Goal: Task Accomplishment & Management: Manage account settings

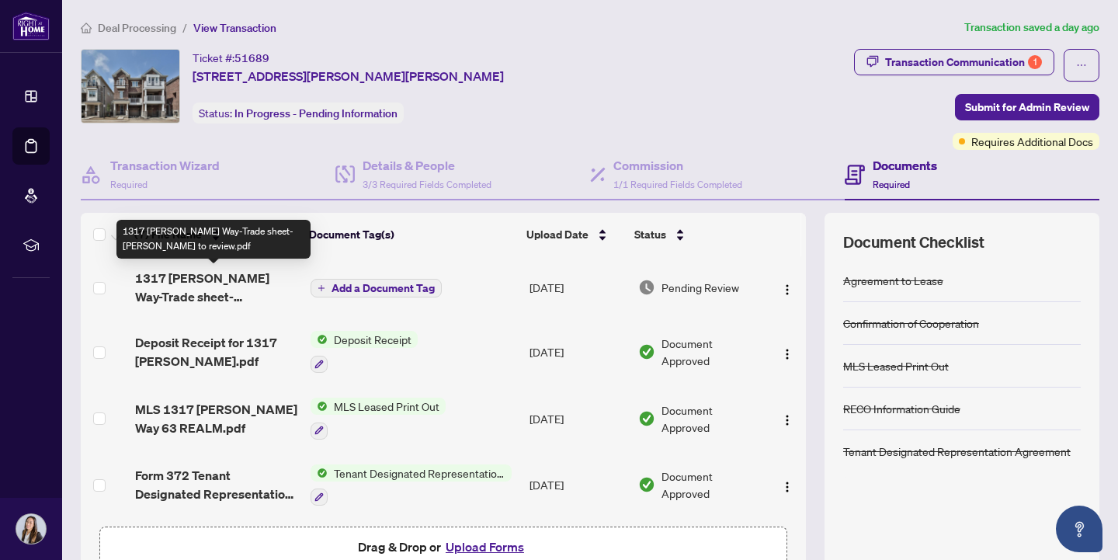
click at [243, 276] on span "1317 [PERSON_NAME] Way-Trade sheet-[PERSON_NAME] to review.pdf" at bounding box center [216, 287] width 163 height 37
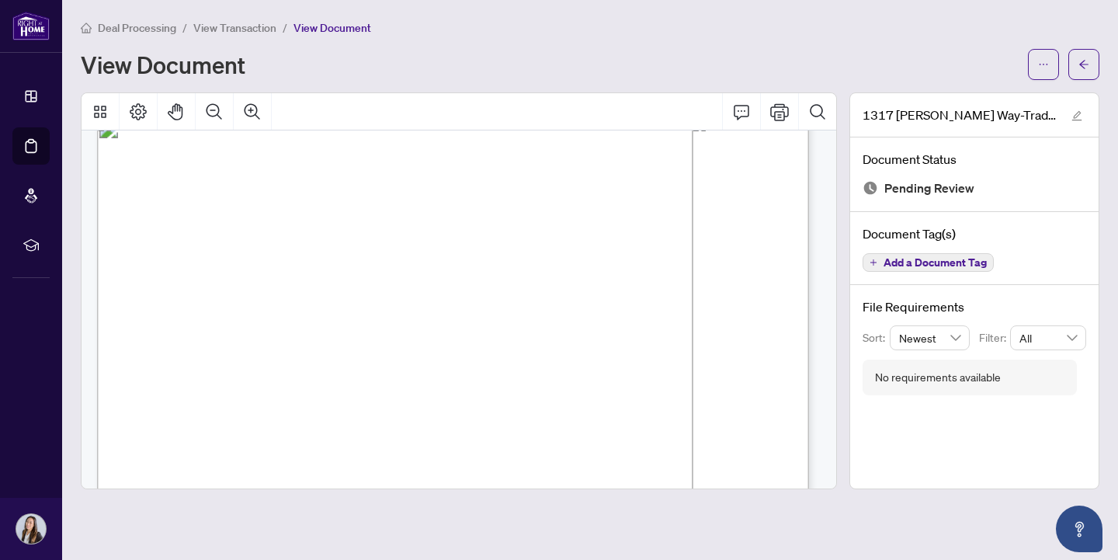
scroll to position [30, 0]
click at [1042, 63] on icon "ellipsis" at bounding box center [1043, 64] width 11 height 11
click at [981, 95] on span "Download" at bounding box center [988, 97] width 118 height 17
click at [748, 407] on span "$1,469.00" at bounding box center [755, 405] width 35 height 8
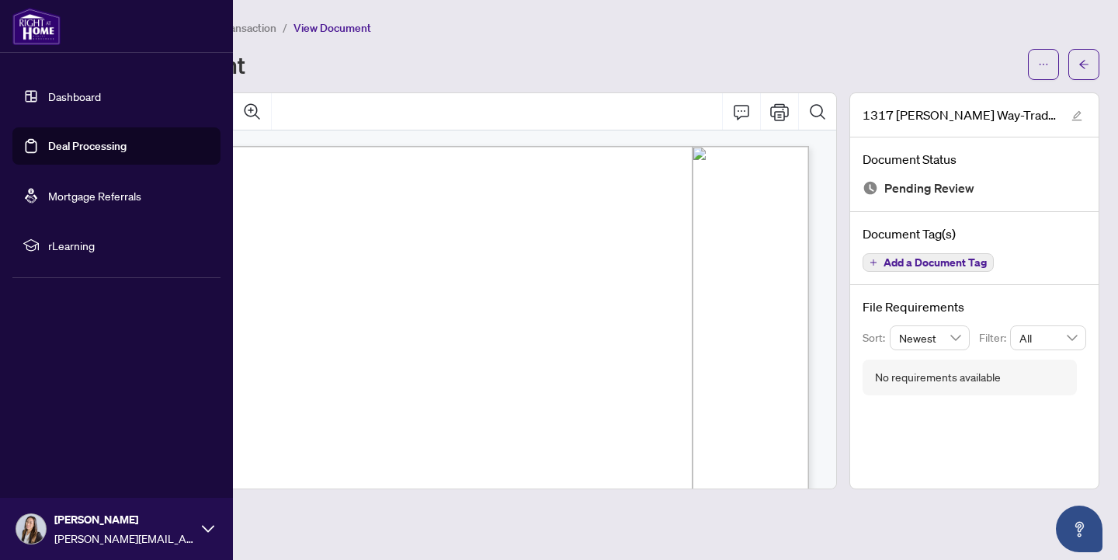
scroll to position [0, 0]
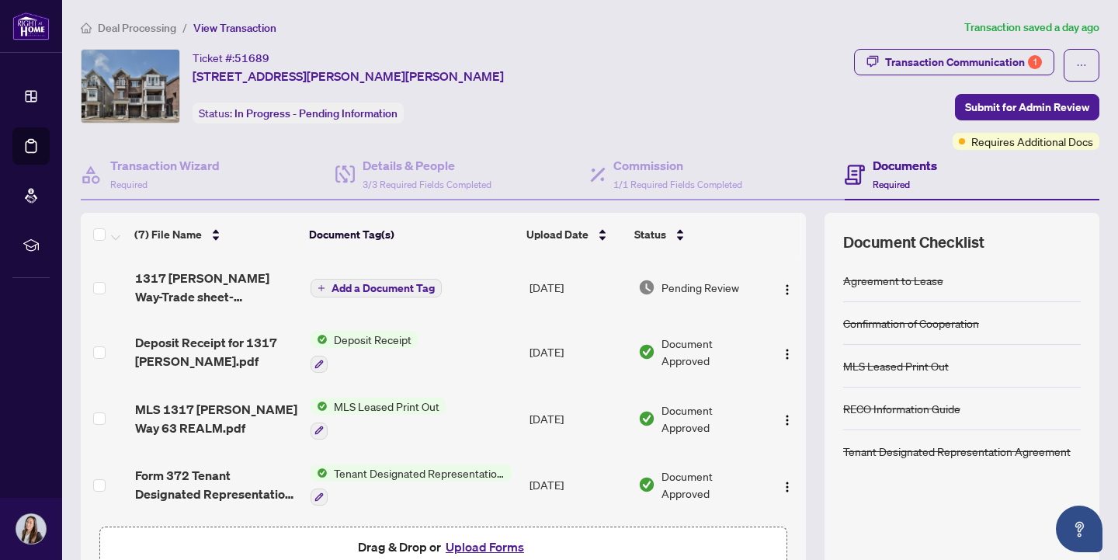
click at [355, 291] on span "Add a Document Tag" at bounding box center [383, 288] width 103 height 11
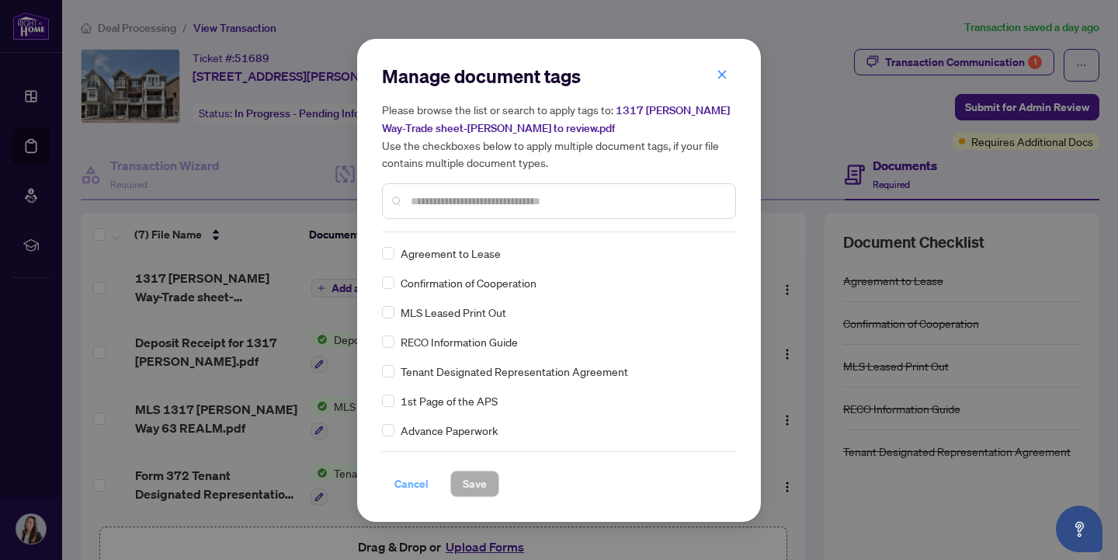
click at [408, 486] on span "Cancel" at bounding box center [411, 483] width 34 height 25
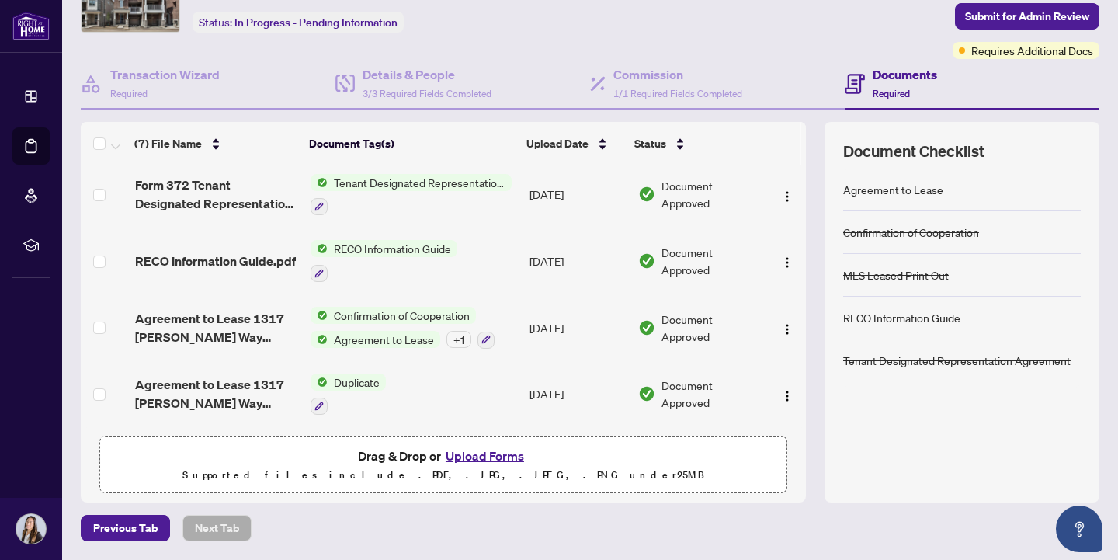
scroll to position [90, 0]
click at [476, 455] on button "Upload Forms" at bounding box center [485, 456] width 88 height 20
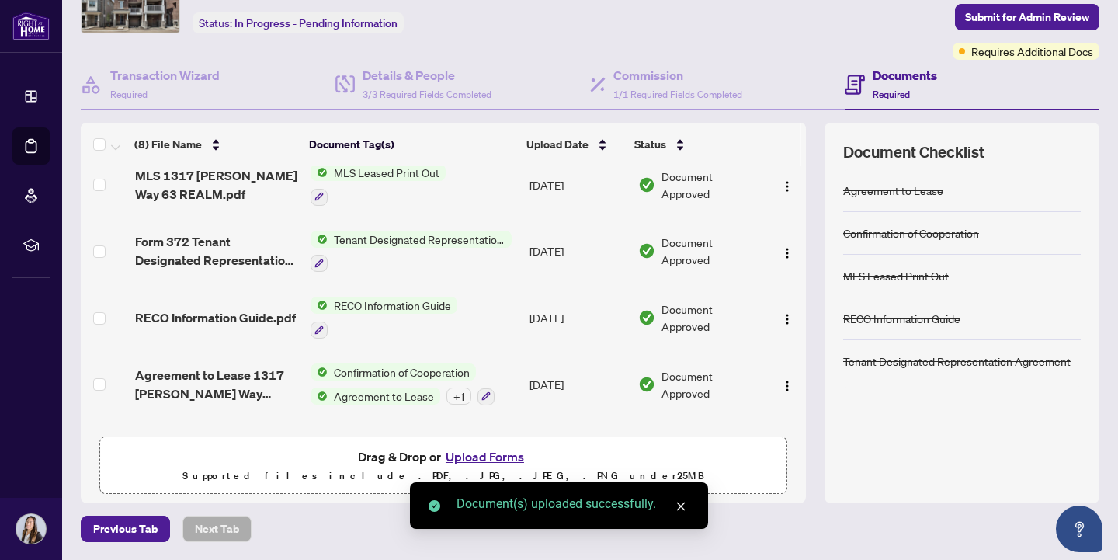
click at [682, 509] on icon "close" at bounding box center [680, 506] width 11 height 11
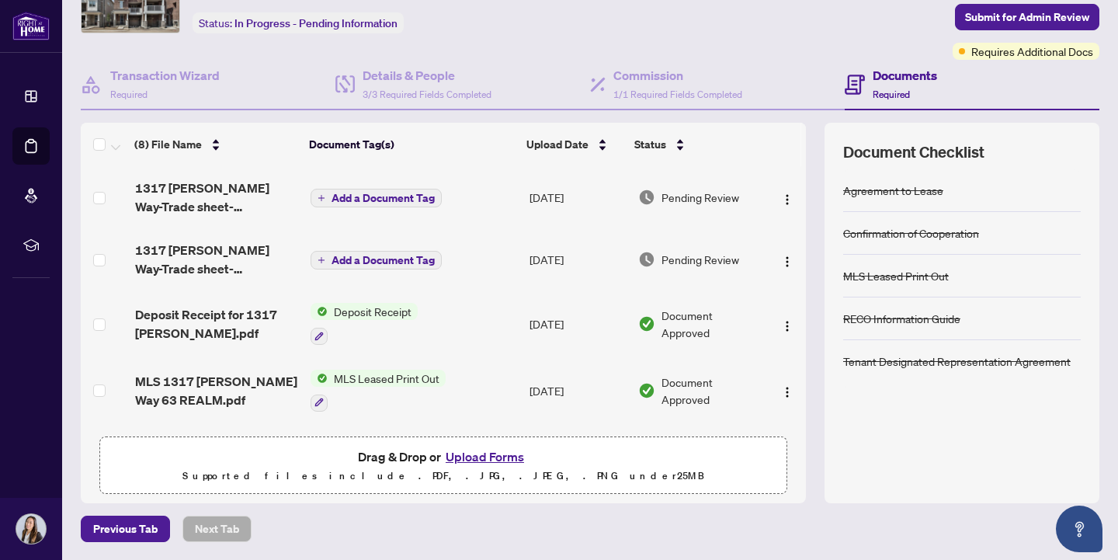
scroll to position [0, 0]
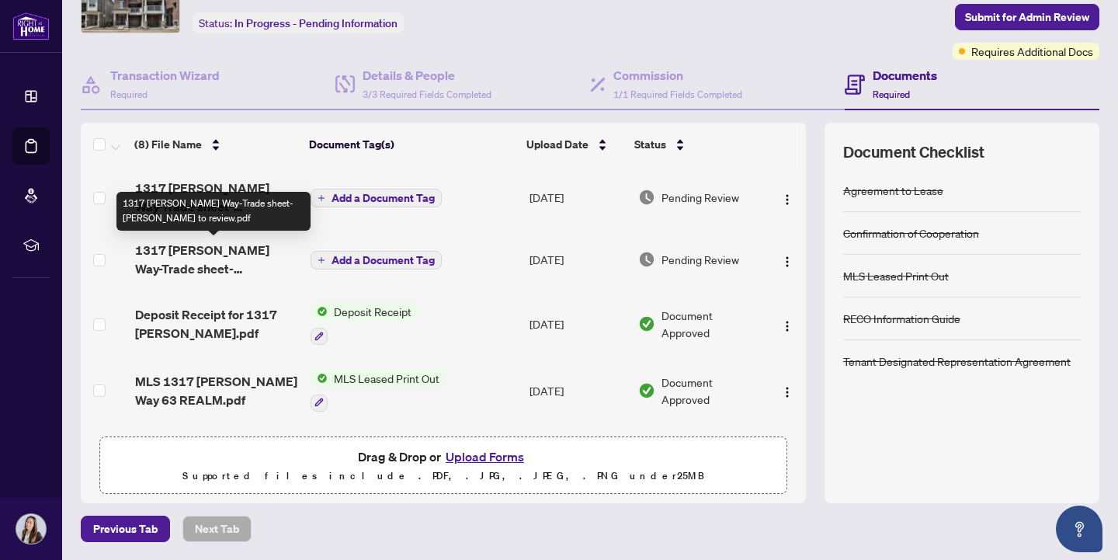
click at [210, 249] on span "1317 [PERSON_NAME] Way-Trade sheet-[PERSON_NAME] to review.pdf" at bounding box center [216, 259] width 163 height 37
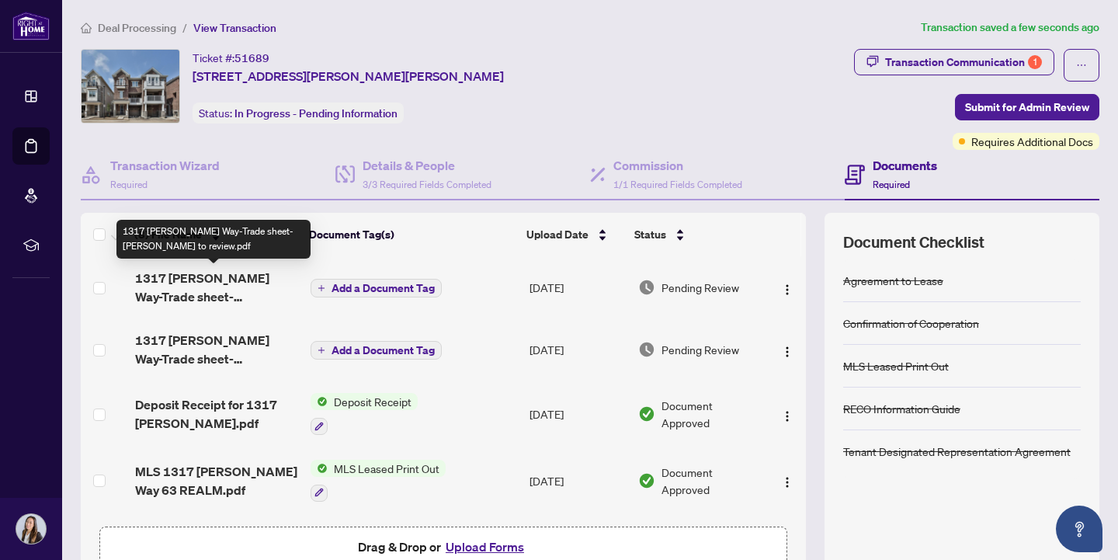
click at [212, 286] on span "1317 [PERSON_NAME] Way-Trade sheet-[PERSON_NAME] to review.pdf" at bounding box center [216, 287] width 163 height 37
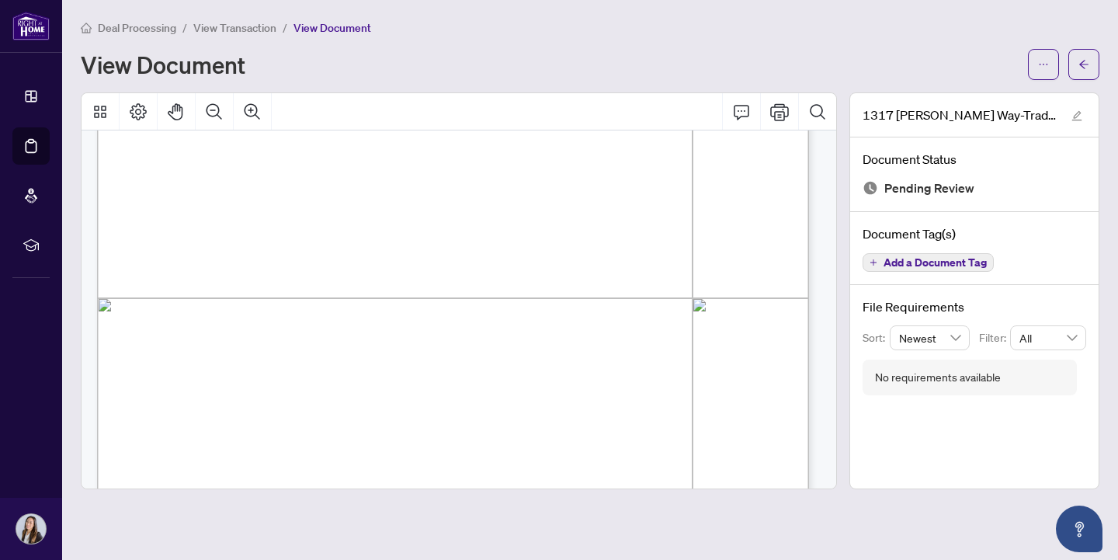
scroll to position [422, 0]
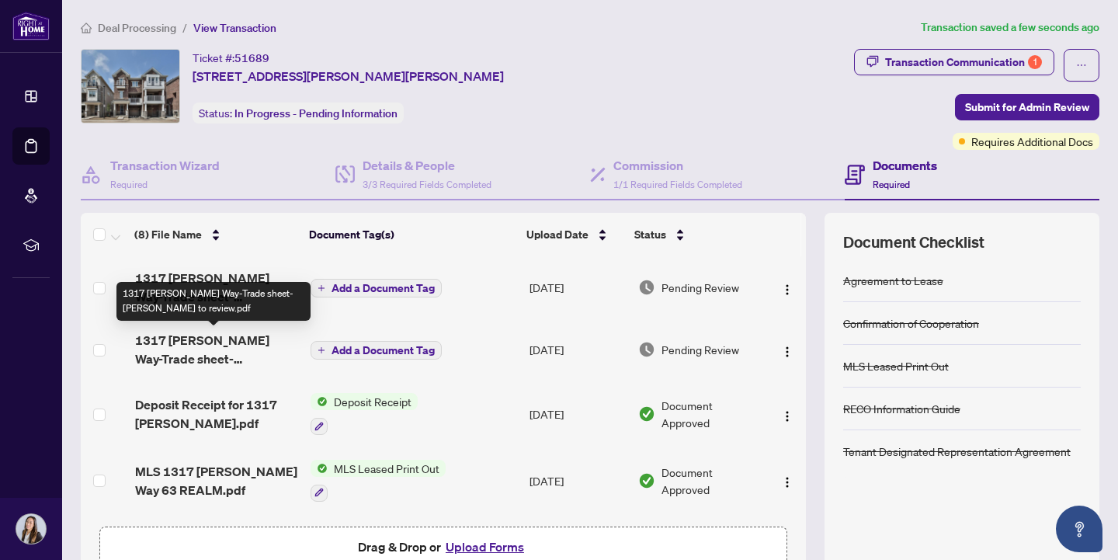
click at [206, 355] on span "1317 [PERSON_NAME] Way-Trade sheet-[PERSON_NAME] to review.pdf" at bounding box center [216, 349] width 163 height 37
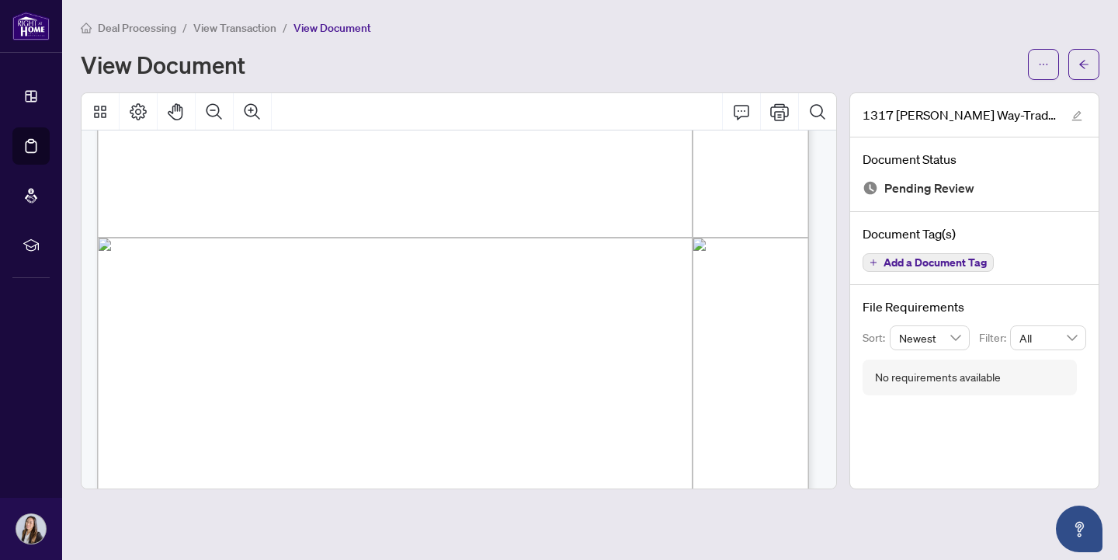
scroll to position [487, 0]
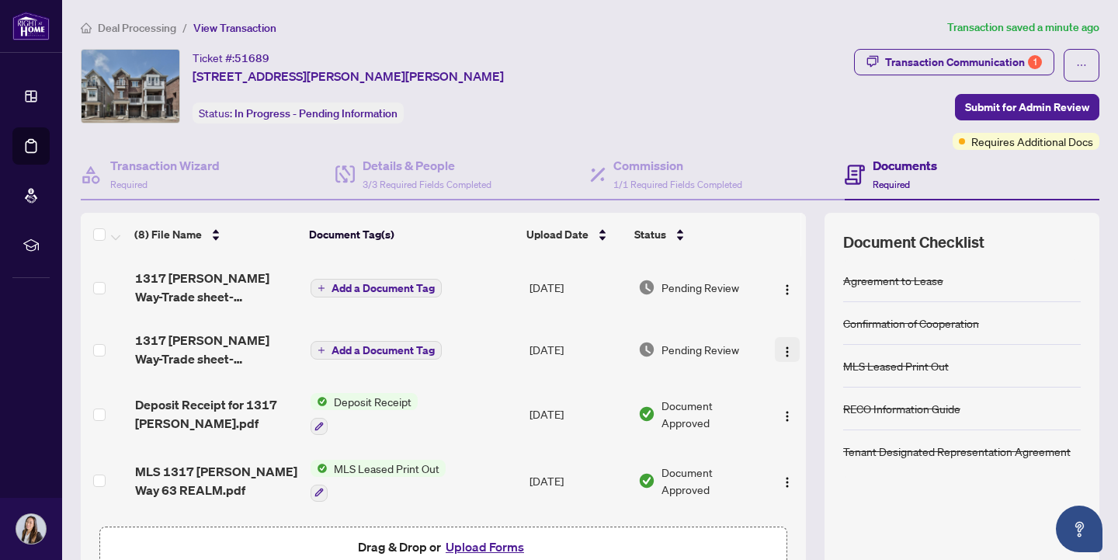
click at [781, 349] on img "button" at bounding box center [787, 351] width 12 height 12
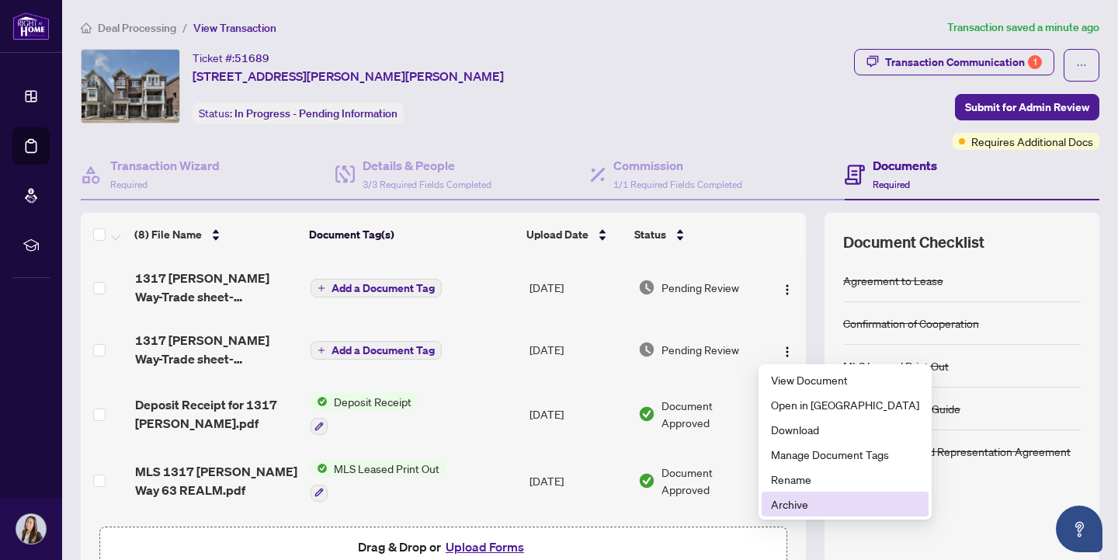
click at [787, 505] on span "Archive" at bounding box center [845, 503] width 148 height 17
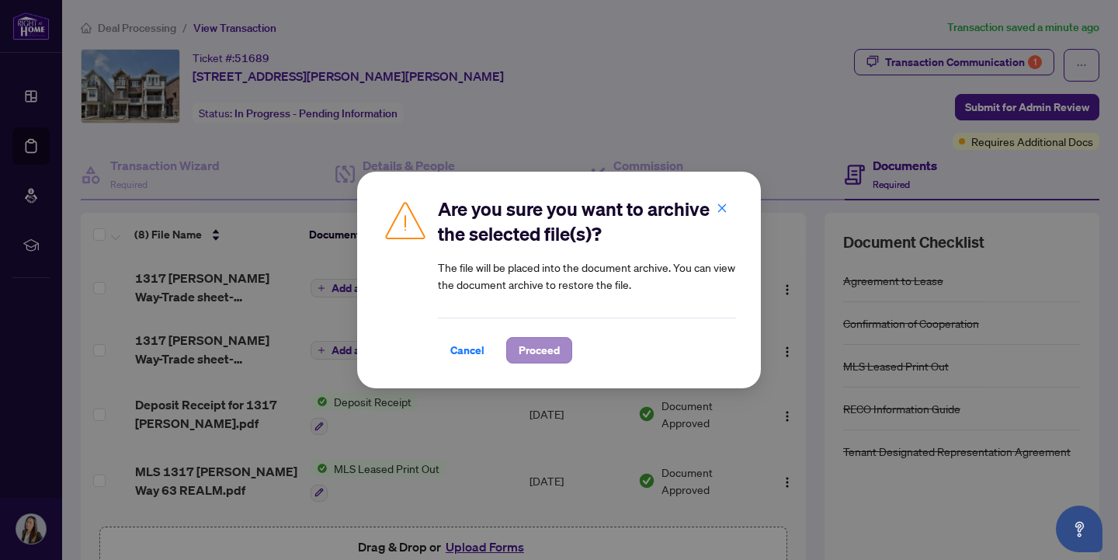
click at [543, 347] on span "Proceed" at bounding box center [539, 350] width 41 height 25
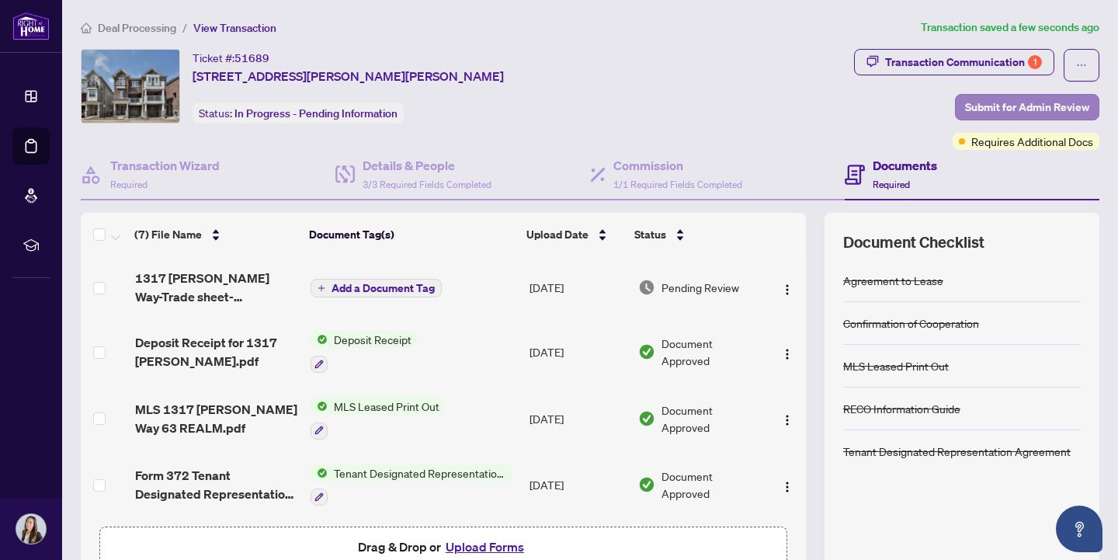
click at [1023, 102] on span "Submit for Admin Review" at bounding box center [1027, 107] width 124 height 25
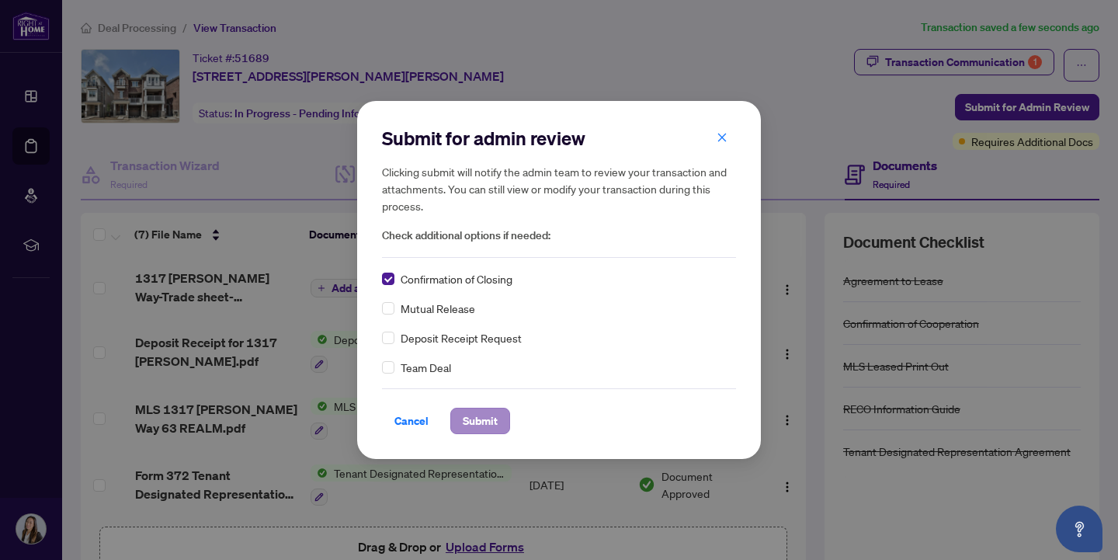
click at [476, 415] on span "Submit" at bounding box center [480, 420] width 35 height 25
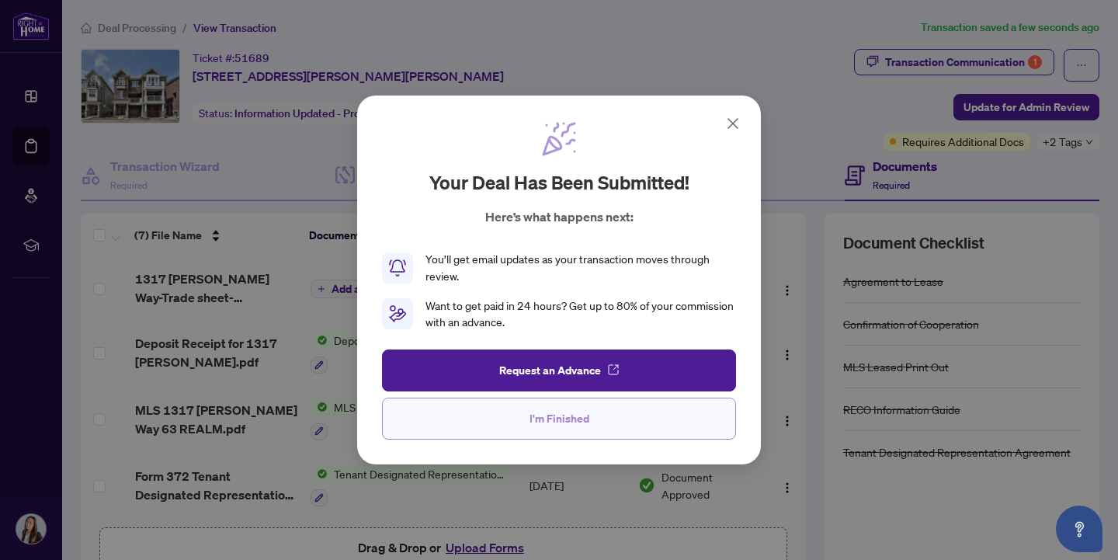
click at [541, 411] on span "I'm Finished" at bounding box center [559, 418] width 60 height 25
